Goal: Transaction & Acquisition: Book appointment/travel/reservation

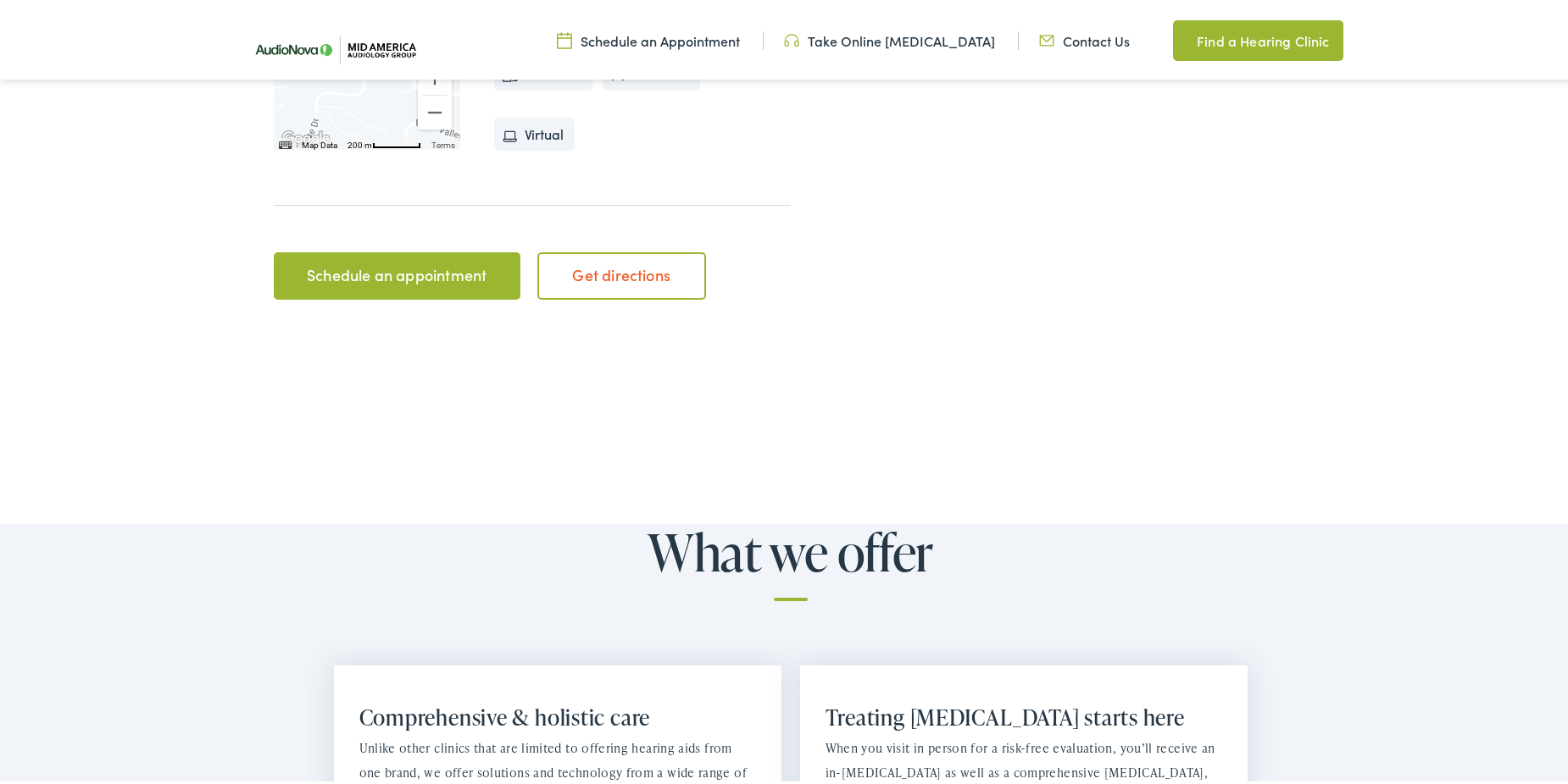
scroll to position [710, 0]
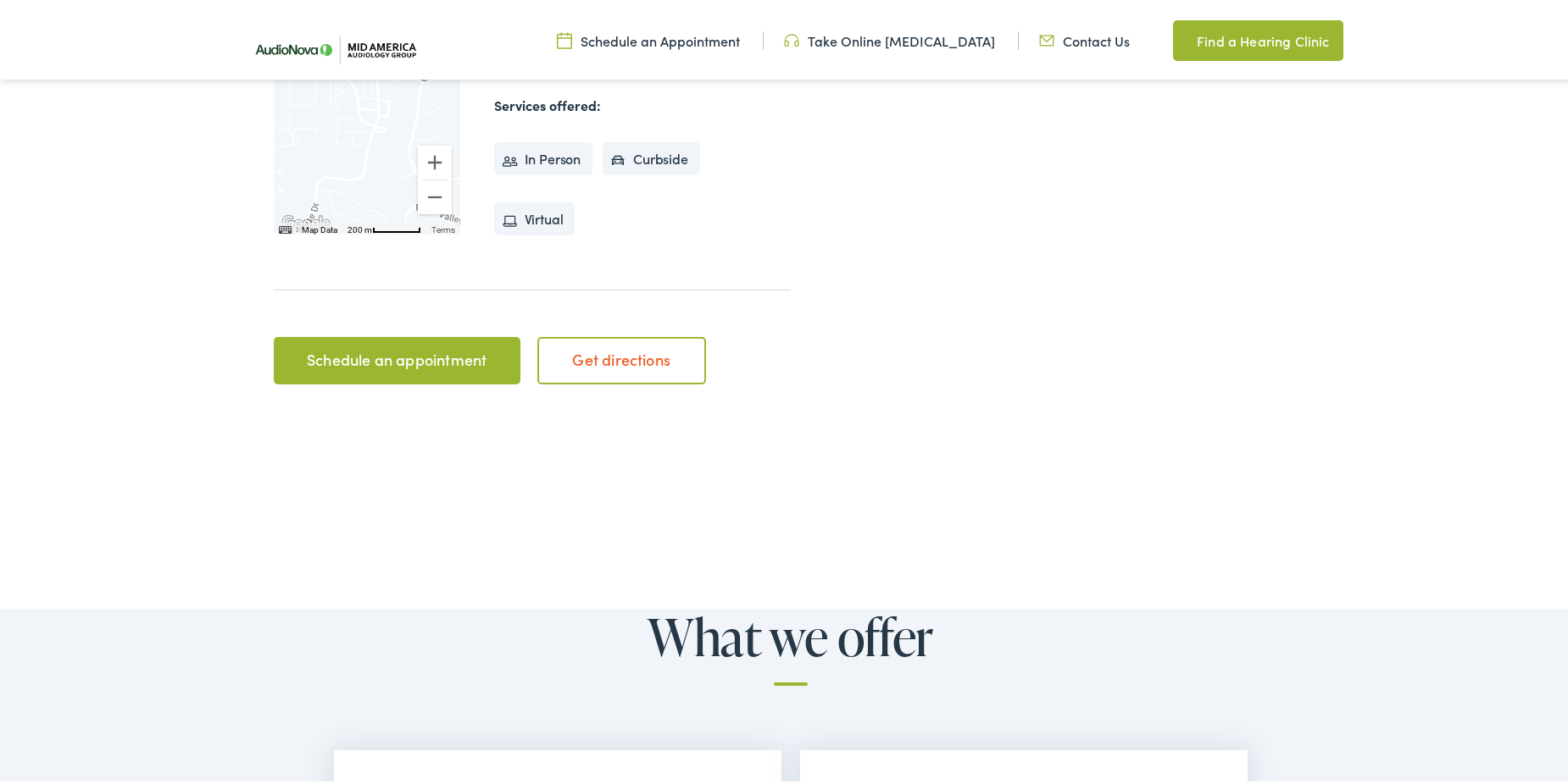
click at [453, 362] on link "Schedule an appointment" at bounding box center [396, 358] width 247 height 48
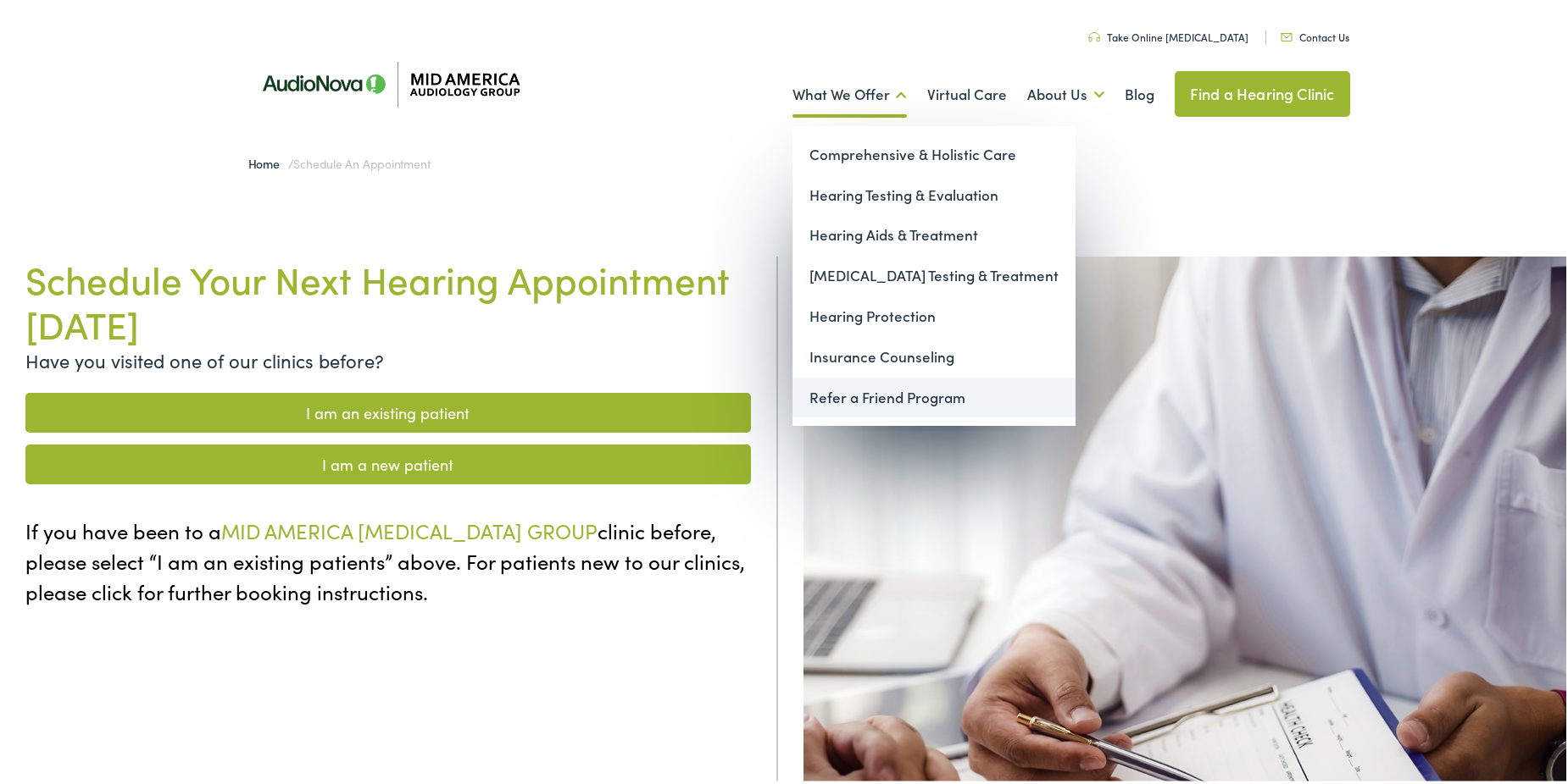
click at [886, 397] on link "Refer a Friend Program" at bounding box center [934, 394] width 284 height 40
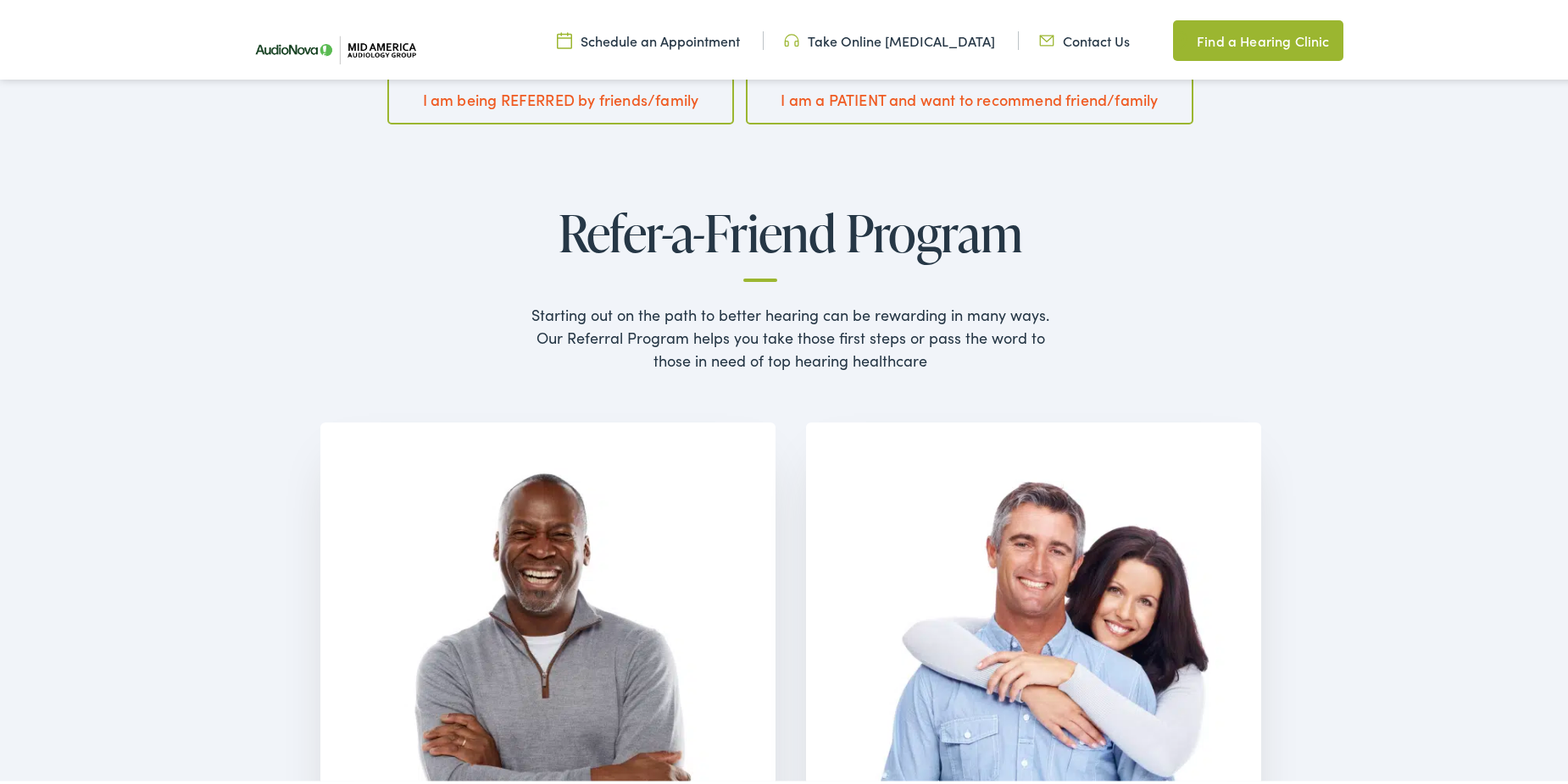
scroll to position [170, 0]
